Goal: Task Accomplishment & Management: Manage account settings

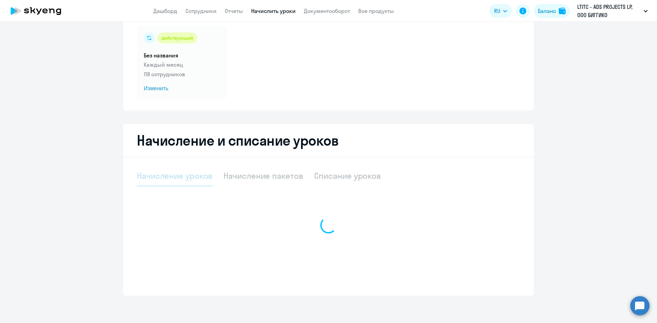
select select "10"
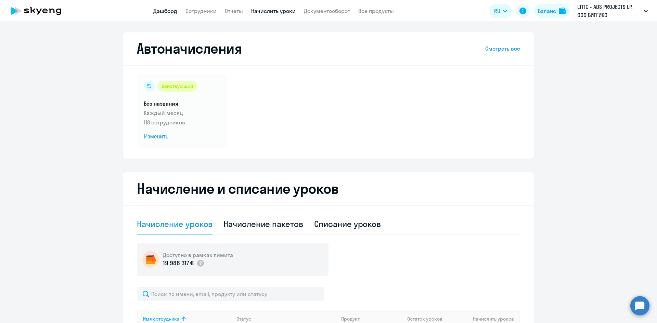
click at [162, 9] on link "Дашборд" at bounding box center [165, 11] width 24 height 7
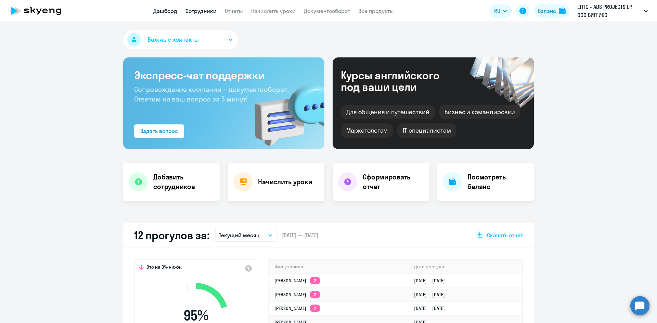
click at [207, 9] on link "Сотрудники" at bounding box center [200, 11] width 31 height 7
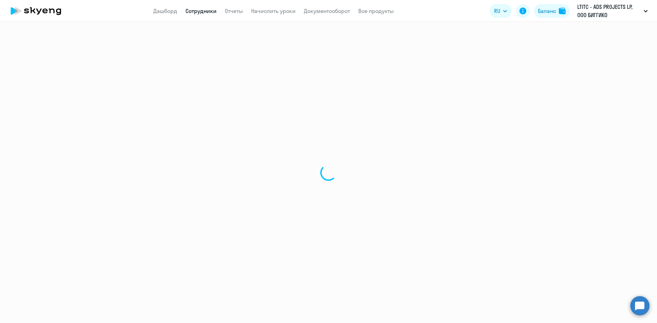
select select "30"
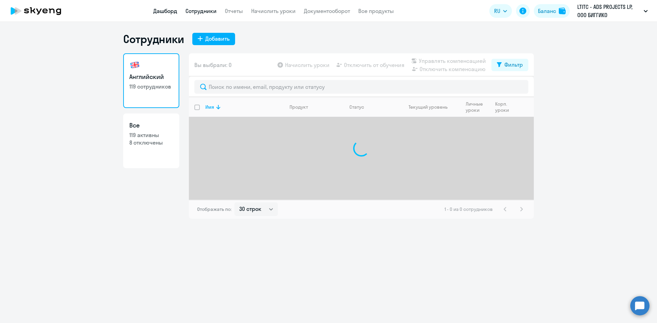
click at [173, 11] on link "Дашборд" at bounding box center [165, 11] width 24 height 7
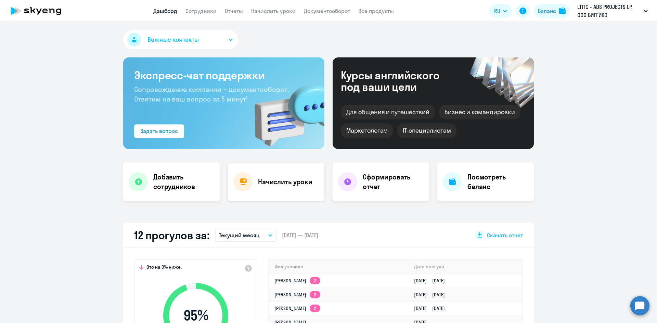
click at [298, 195] on div "Начислить уроки" at bounding box center [276, 182] width 96 height 38
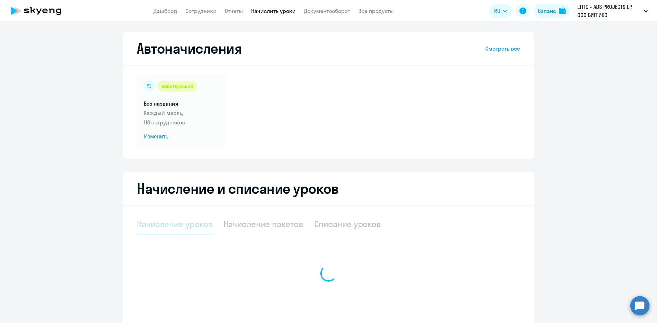
select select "10"
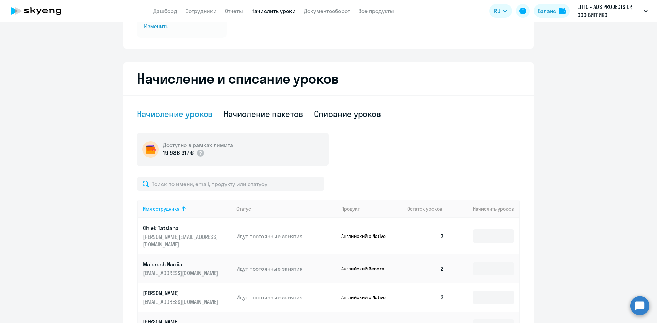
scroll to position [171, 0]
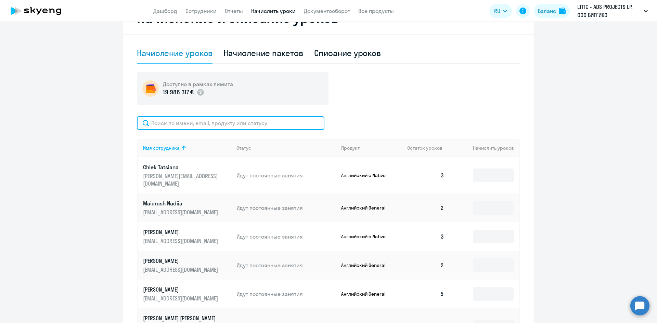
click at [193, 121] on input "text" at bounding box center [231, 123] width 188 height 14
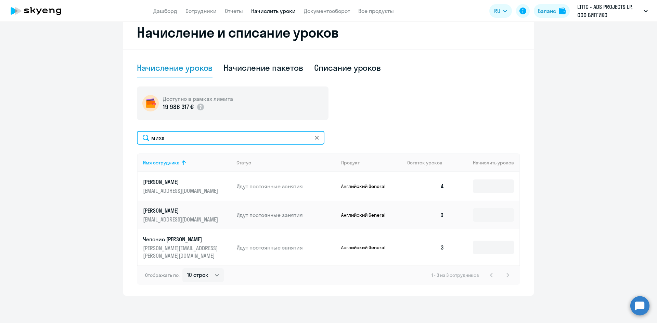
scroll to position [149, 0]
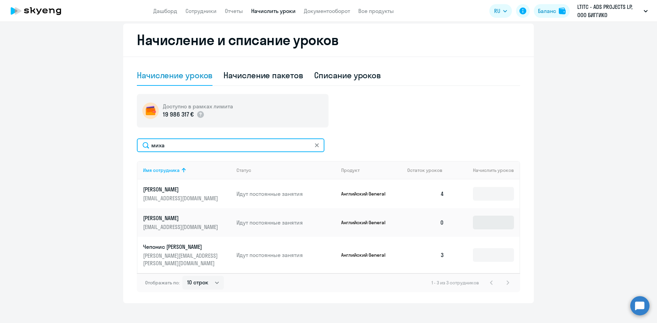
type input "миха"
click at [496, 223] on input at bounding box center [493, 223] width 41 height 14
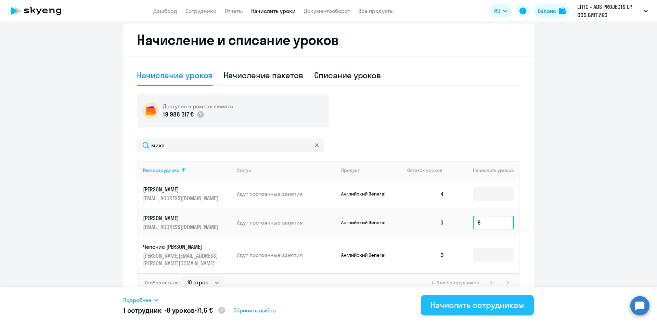
type input "8"
click at [480, 302] on div "Начислить сотрудникам" at bounding box center [477, 305] width 94 height 11
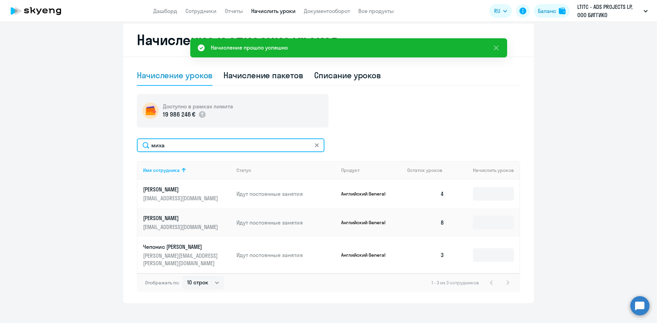
click at [309, 146] on input "миха" at bounding box center [231, 146] width 188 height 14
click at [311, 145] on input "миха" at bounding box center [231, 146] width 188 height 14
click at [315, 144] on icon at bounding box center [317, 145] width 4 height 4
